Goal: Task Accomplishment & Management: Manage account settings

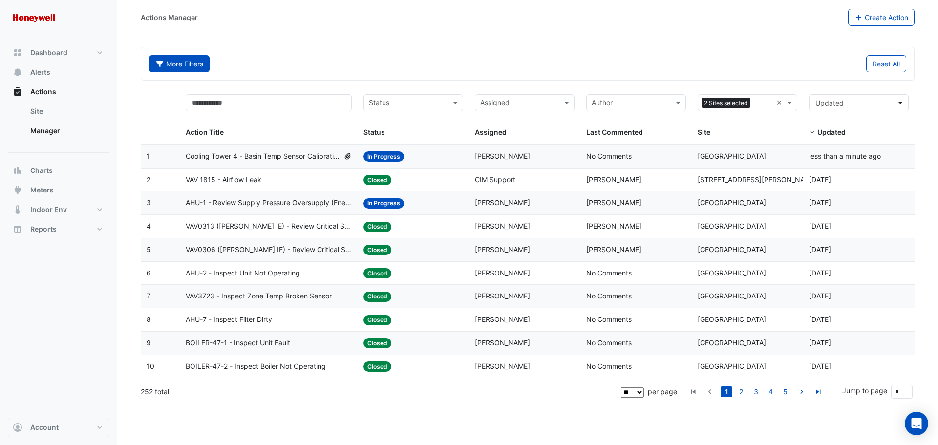
click at [172, 63] on button "Archived: false More Filters" at bounding box center [179, 63] width 61 height 17
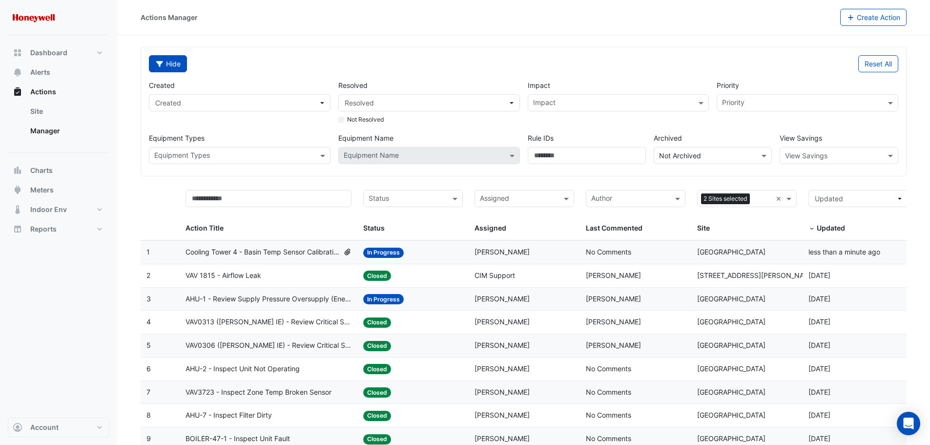
click at [160, 63] on icon "button" at bounding box center [159, 64] width 7 height 6
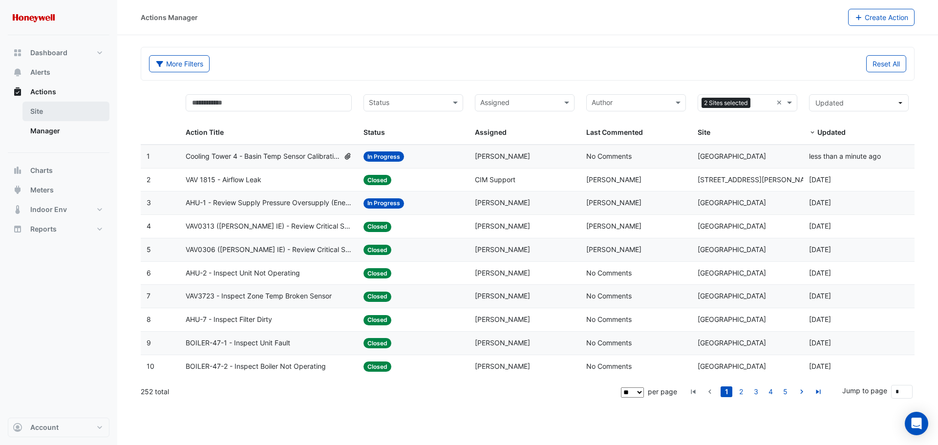
click at [57, 118] on link "Site" at bounding box center [65, 112] width 87 height 20
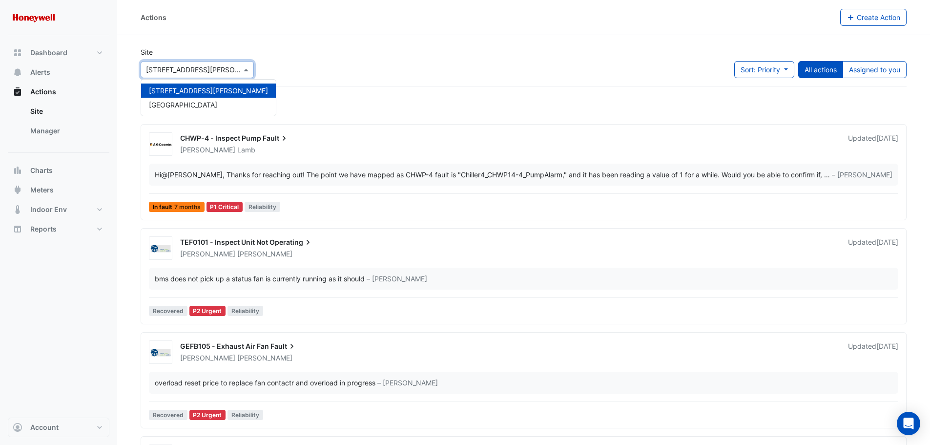
click at [240, 77] on div "Select a Site × [STREET_ADDRESS][PERSON_NAME]" at bounding box center [197, 69] width 113 height 17
click at [218, 100] on div "[GEOGRAPHIC_DATA]" at bounding box center [208, 105] width 135 height 14
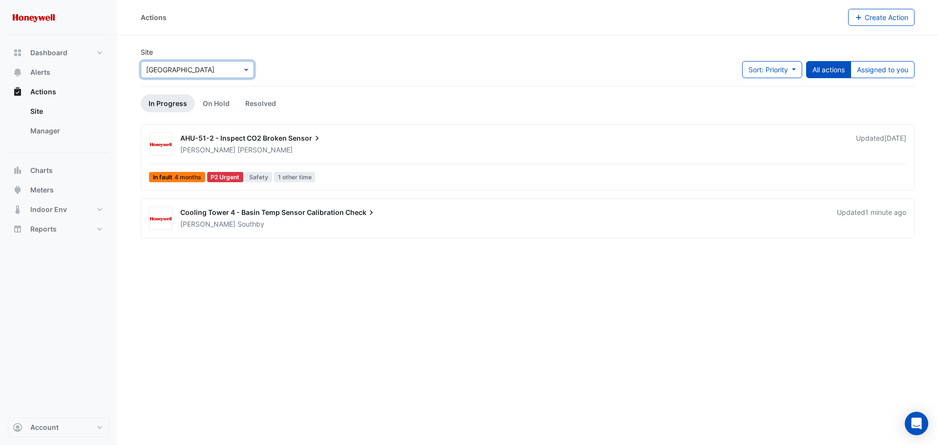
click at [410, 140] on div "AHU-51-2 - Inspect CO2 Broken Sensor" at bounding box center [512, 139] width 664 height 12
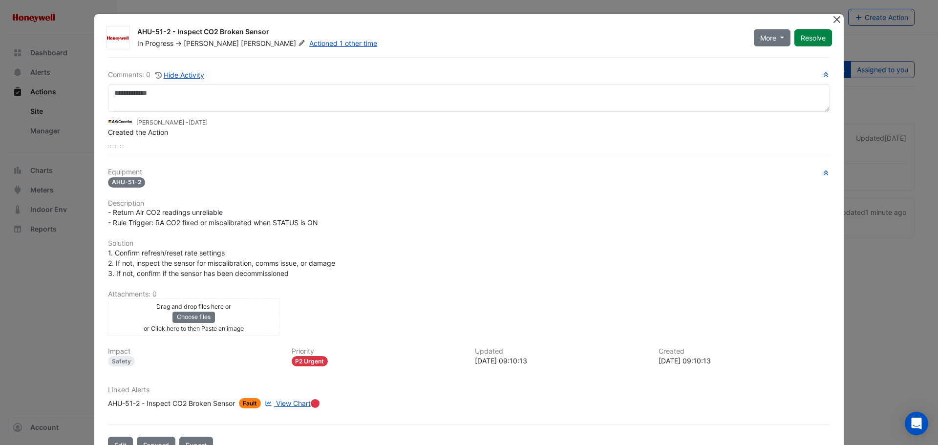
click at [831, 21] on button "Close" at bounding box center [836, 19] width 10 height 10
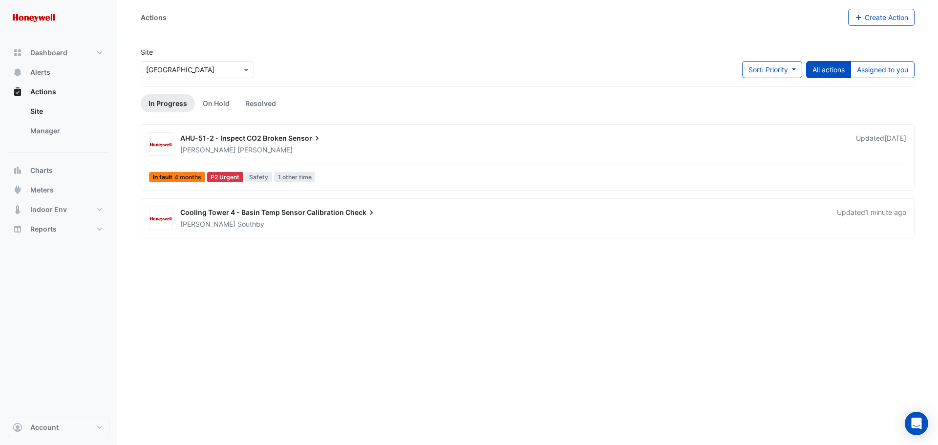
click at [299, 218] on div "Cooling Tower 4 - Basin Temp Sensor Calibration Check" at bounding box center [502, 214] width 645 height 12
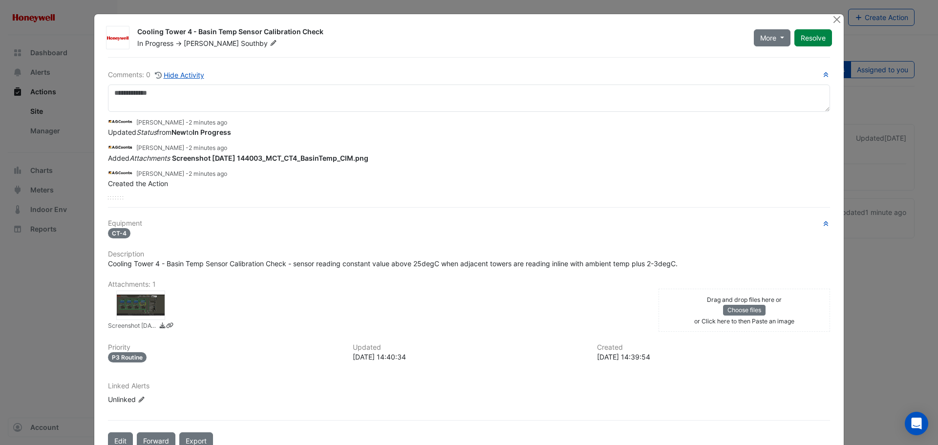
click at [126, 306] on div at bounding box center [140, 305] width 49 height 29
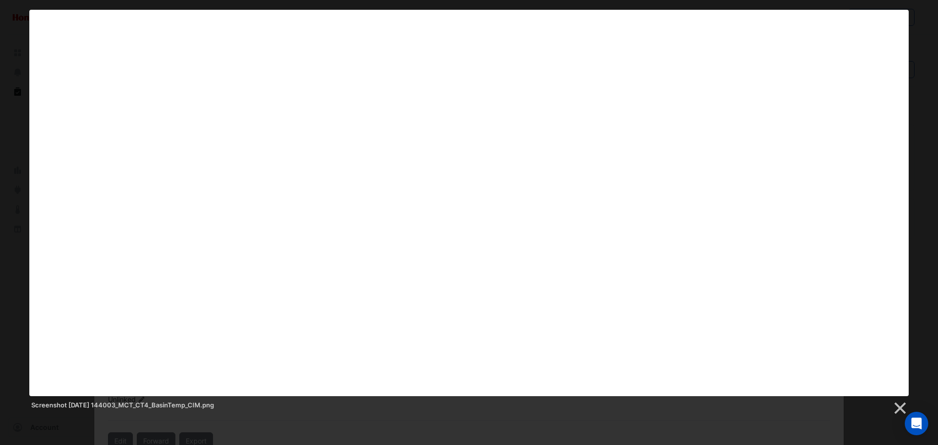
click at [8, 61] on div "Screenshot [DATE] 144003_MCT_CT4_BasinTemp_CIM.png" at bounding box center [469, 213] width 938 height 406
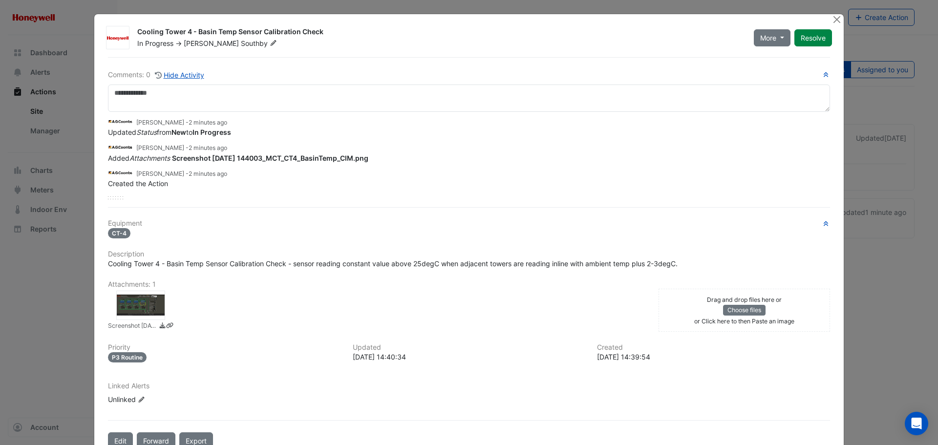
click at [26, 307] on ngb-modal-window "Cooling Tower 4 - Basin Temp Sensor Calibration Check In Progress -> [PERSON_NA…" at bounding box center [469, 222] width 938 height 445
click at [831, 18] on button "Close" at bounding box center [836, 19] width 10 height 10
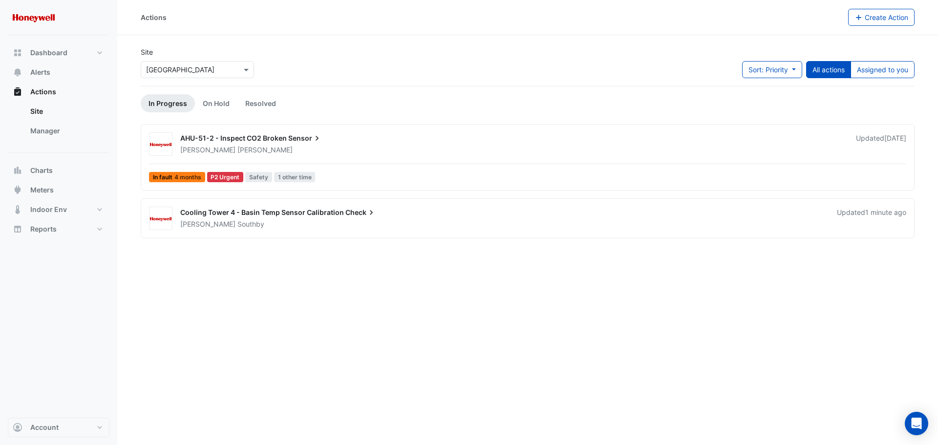
click at [418, 221] on div "[PERSON_NAME]" at bounding box center [502, 224] width 647 height 10
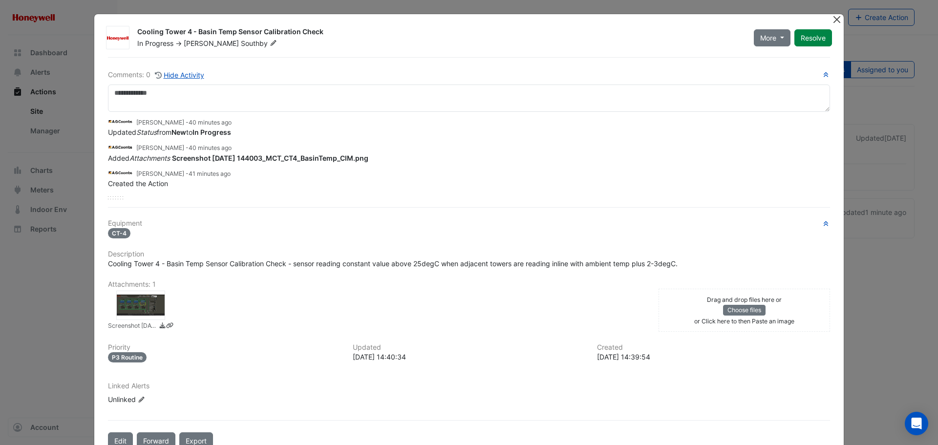
click at [831, 16] on button "Close" at bounding box center [836, 19] width 10 height 10
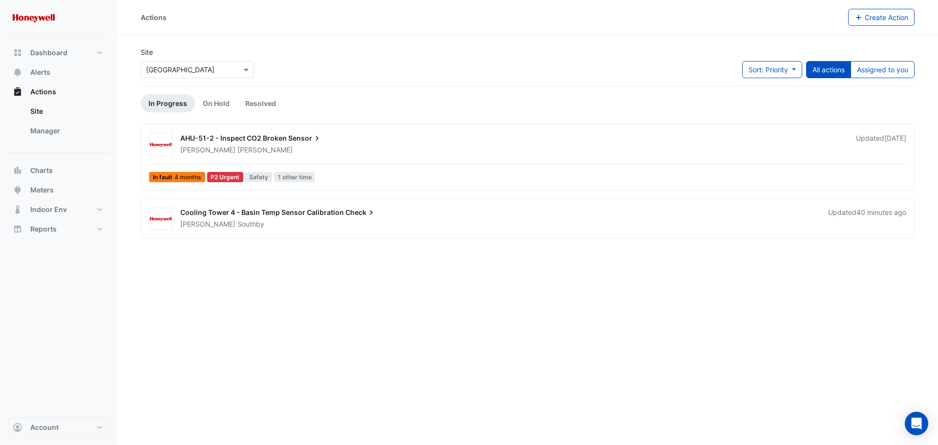
click at [636, 227] on div "[PERSON_NAME]" at bounding box center [498, 224] width 638 height 10
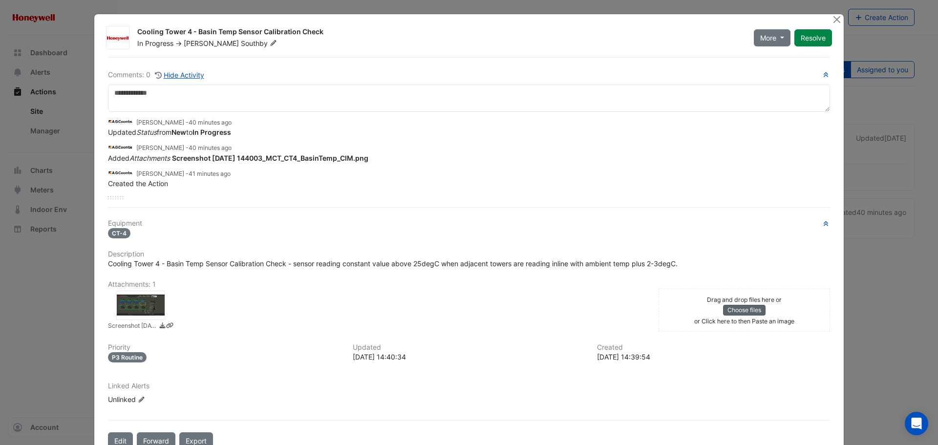
click at [746, 311] on button "Choose files" at bounding box center [744, 310] width 42 height 11
drag, startPoint x: 798, startPoint y: 297, endPoint x: 742, endPoint y: 323, distance: 61.6
drag, startPoint x: 742, startPoint y: 323, endPoint x: 685, endPoint y: 309, distance: 58.9
click at [685, 309] on div "Drag and drop files here or Choose files or an Paste image" at bounding box center [744, 310] width 167 height 32
click at [690, 312] on div "Drag and drop files here or Choose files or an Paste image" at bounding box center [744, 310] width 167 height 32
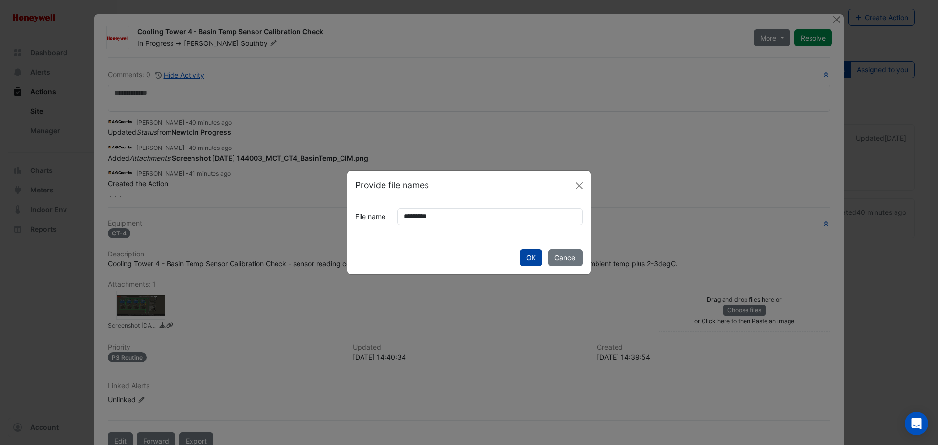
click at [534, 258] on button "OK" at bounding box center [531, 257] width 22 height 17
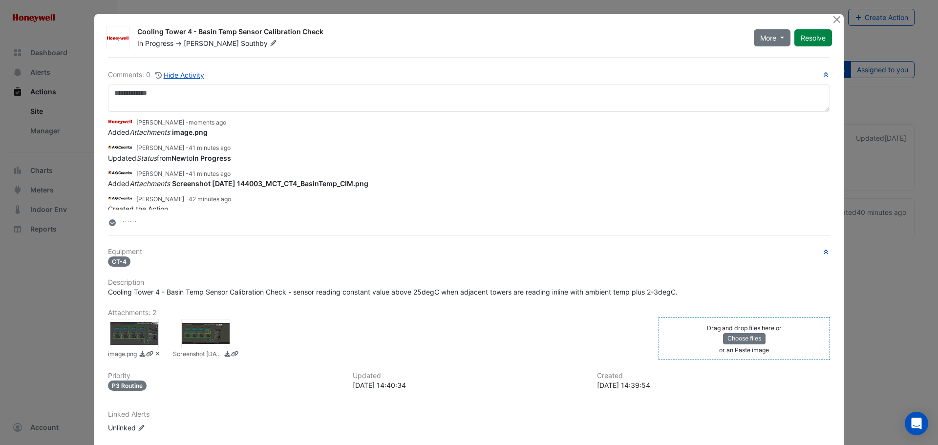
click at [119, 335] on div at bounding box center [134, 333] width 49 height 29
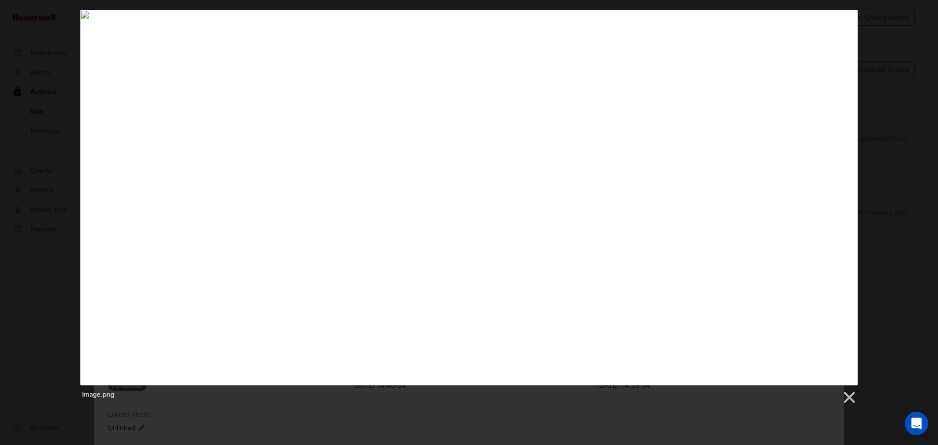
click at [18, 64] on div "image.png" at bounding box center [469, 207] width 938 height 395
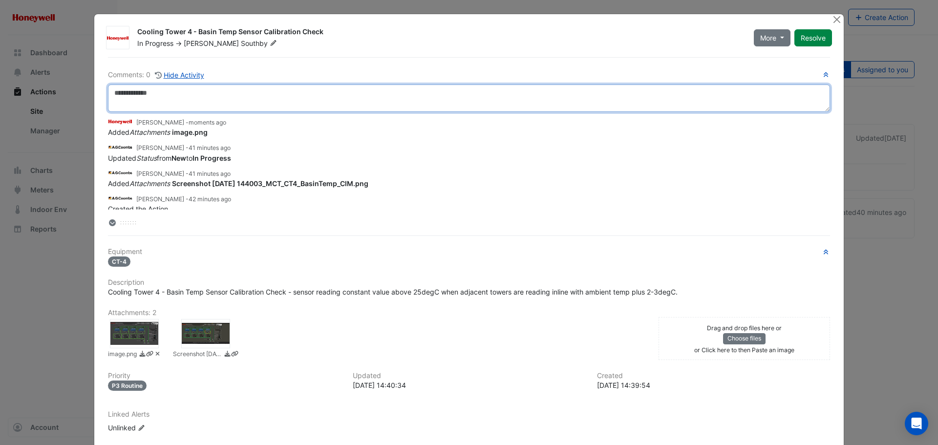
click at [144, 91] on textarea at bounding box center [469, 97] width 722 height 27
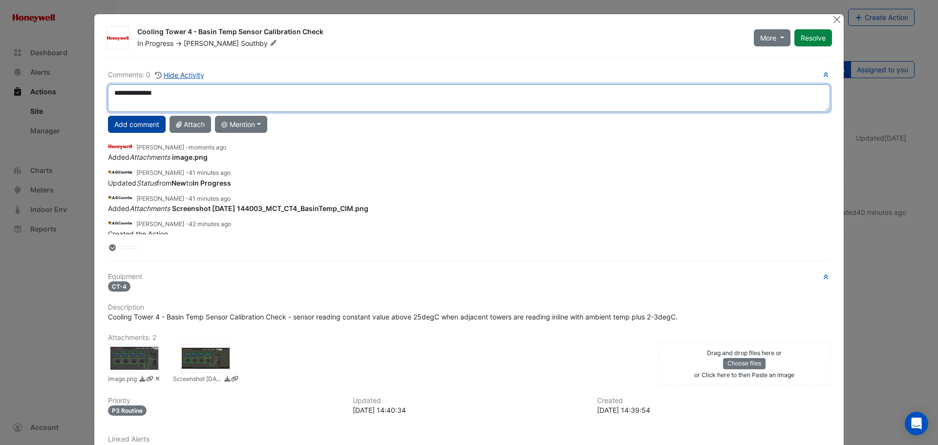
type textarea "**********"
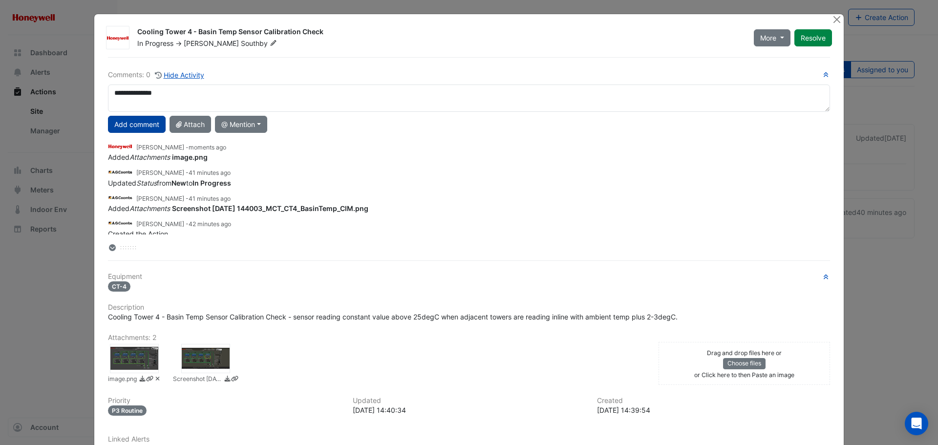
click at [135, 125] on button "Add comment" at bounding box center [137, 124] width 58 height 17
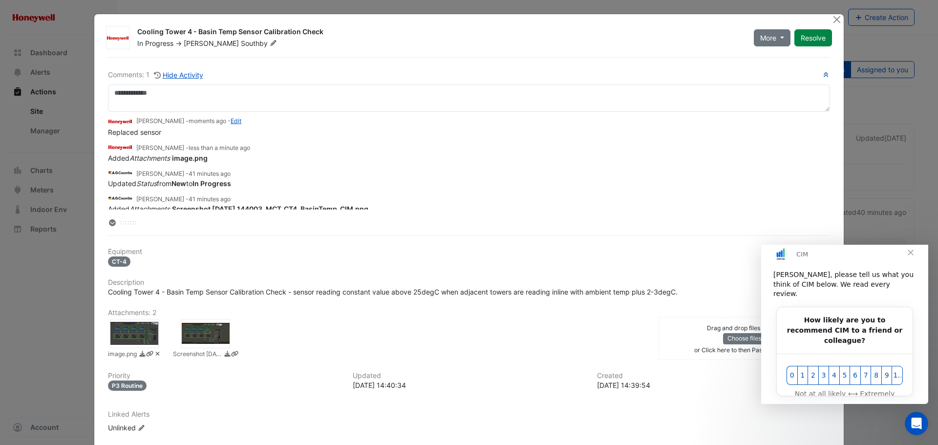
click at [911, 262] on span "Close" at bounding box center [910, 251] width 35 height 35
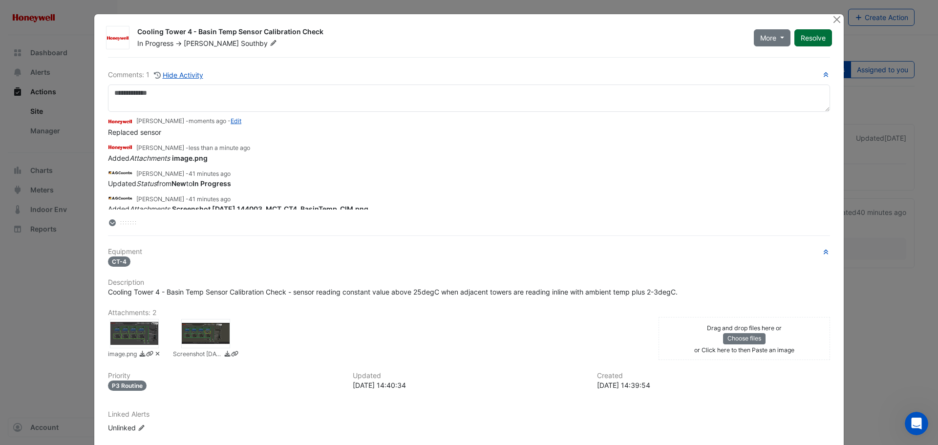
click at [815, 42] on button "Resolve" at bounding box center [813, 37] width 38 height 17
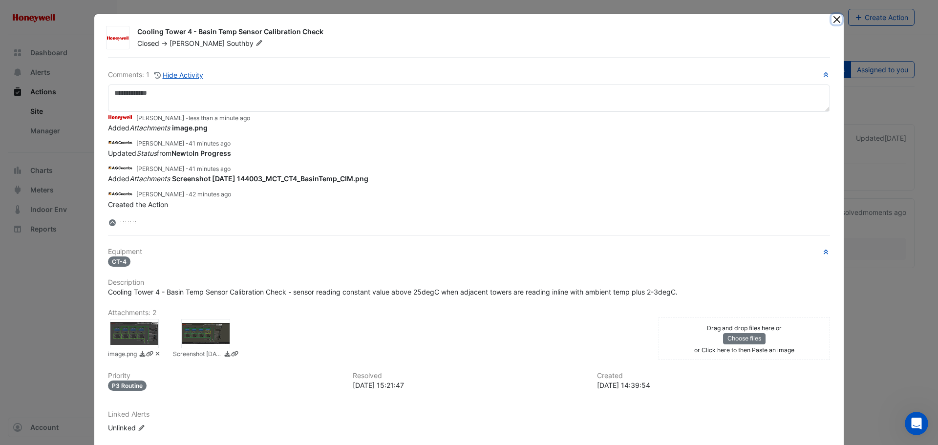
click at [835, 23] on button "Close" at bounding box center [836, 19] width 10 height 10
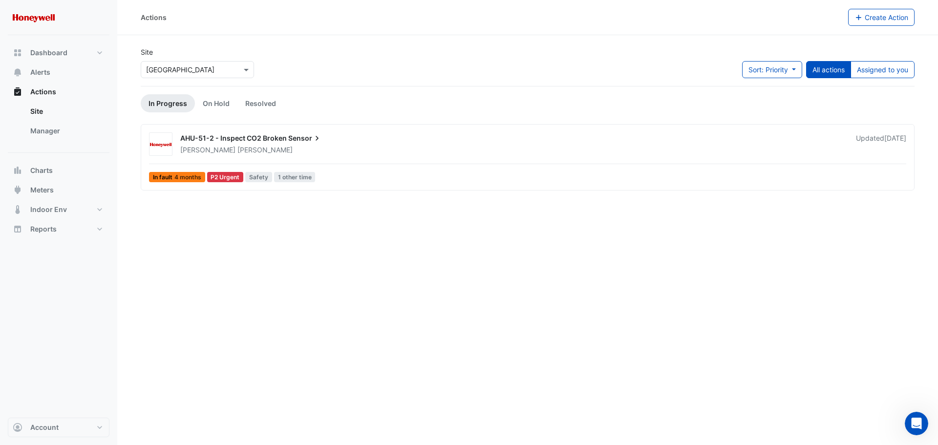
drag, startPoint x: 255, startPoint y: 238, endPoint x: 276, endPoint y: 238, distance: 21.0
click at [266, 238] on div "Actions Create Action Site Select a Site × [GEOGRAPHIC_DATA] Sort: Priority Pri…" at bounding box center [527, 222] width 820 height 445
click at [829, 72] on button "All actions" at bounding box center [828, 69] width 45 height 17
click at [51, 92] on span "Actions" at bounding box center [43, 92] width 26 height 10
click at [214, 74] on div "× [GEOGRAPHIC_DATA]" at bounding box center [180, 69] width 68 height 10
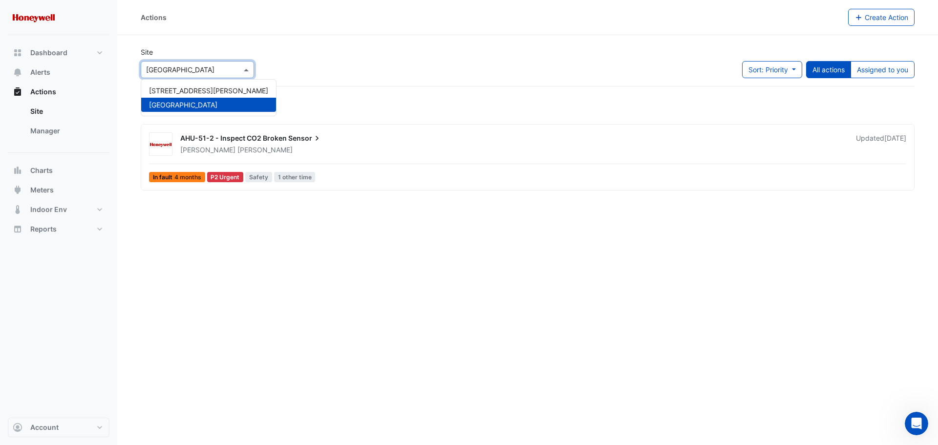
click at [209, 105] on span "[GEOGRAPHIC_DATA]" at bounding box center [183, 105] width 68 height 8
click at [256, 102] on link "Resolved" at bounding box center [260, 103] width 46 height 18
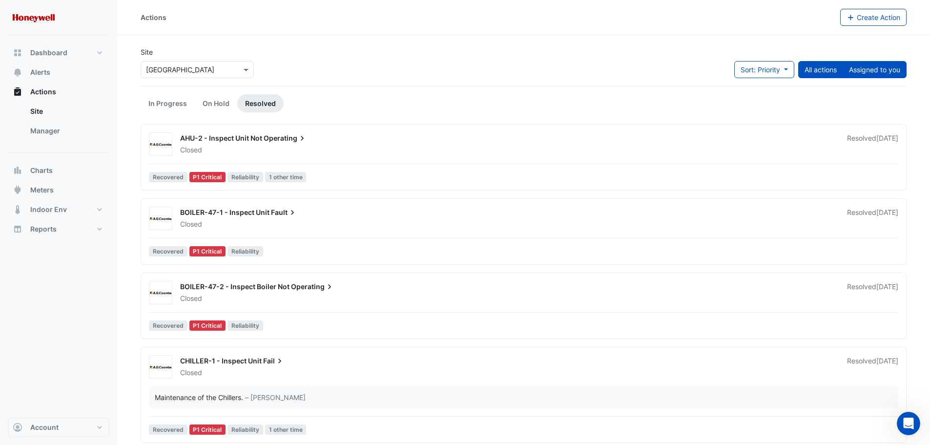
click at [852, 69] on button "Assigned to you" at bounding box center [875, 69] width 64 height 17
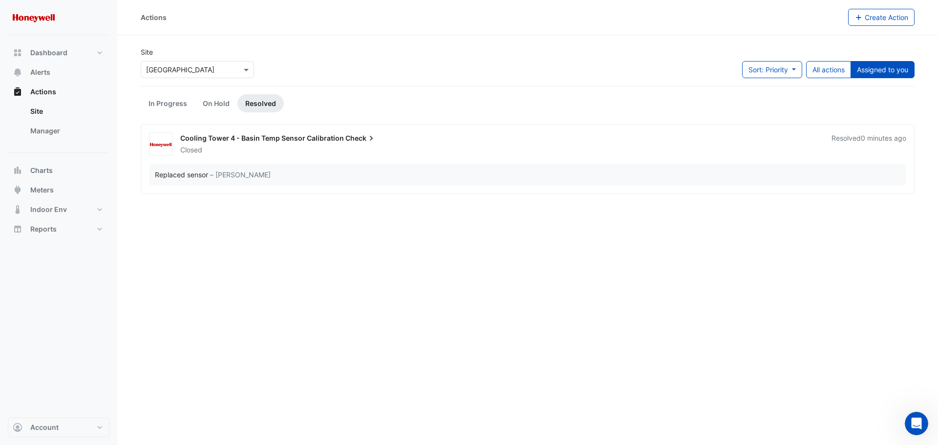
click at [395, 146] on div "Closed" at bounding box center [499, 150] width 641 height 10
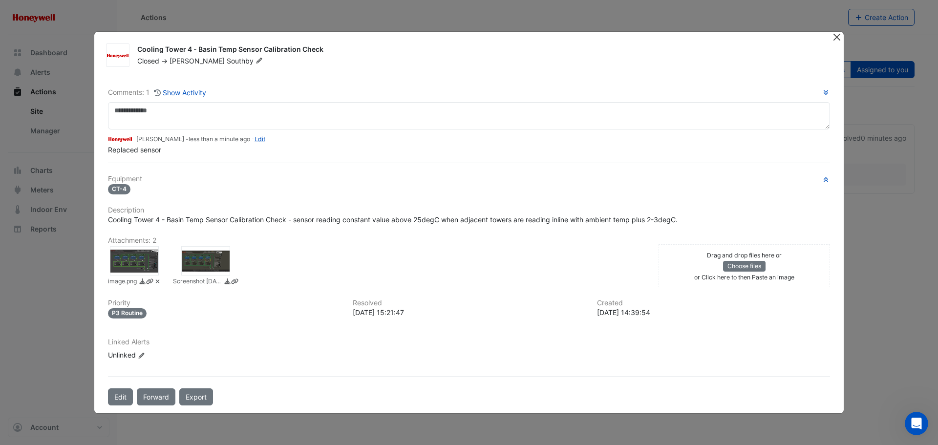
click at [837, 36] on button "Close" at bounding box center [836, 37] width 10 height 10
